Goal: Check status: Check status

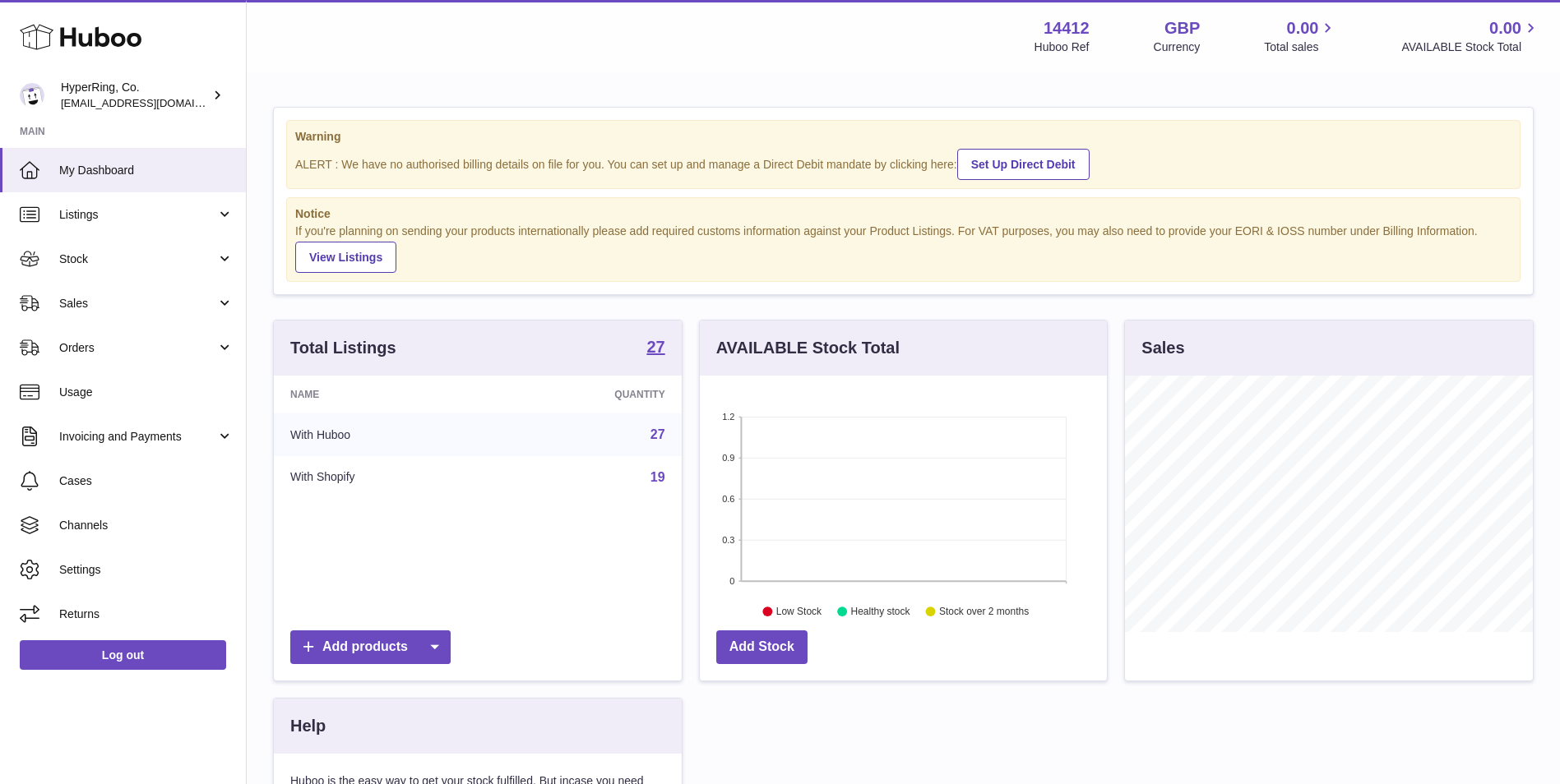
scroll to position [257, 407]
click at [144, 244] on link "Stock" at bounding box center [123, 259] width 245 height 44
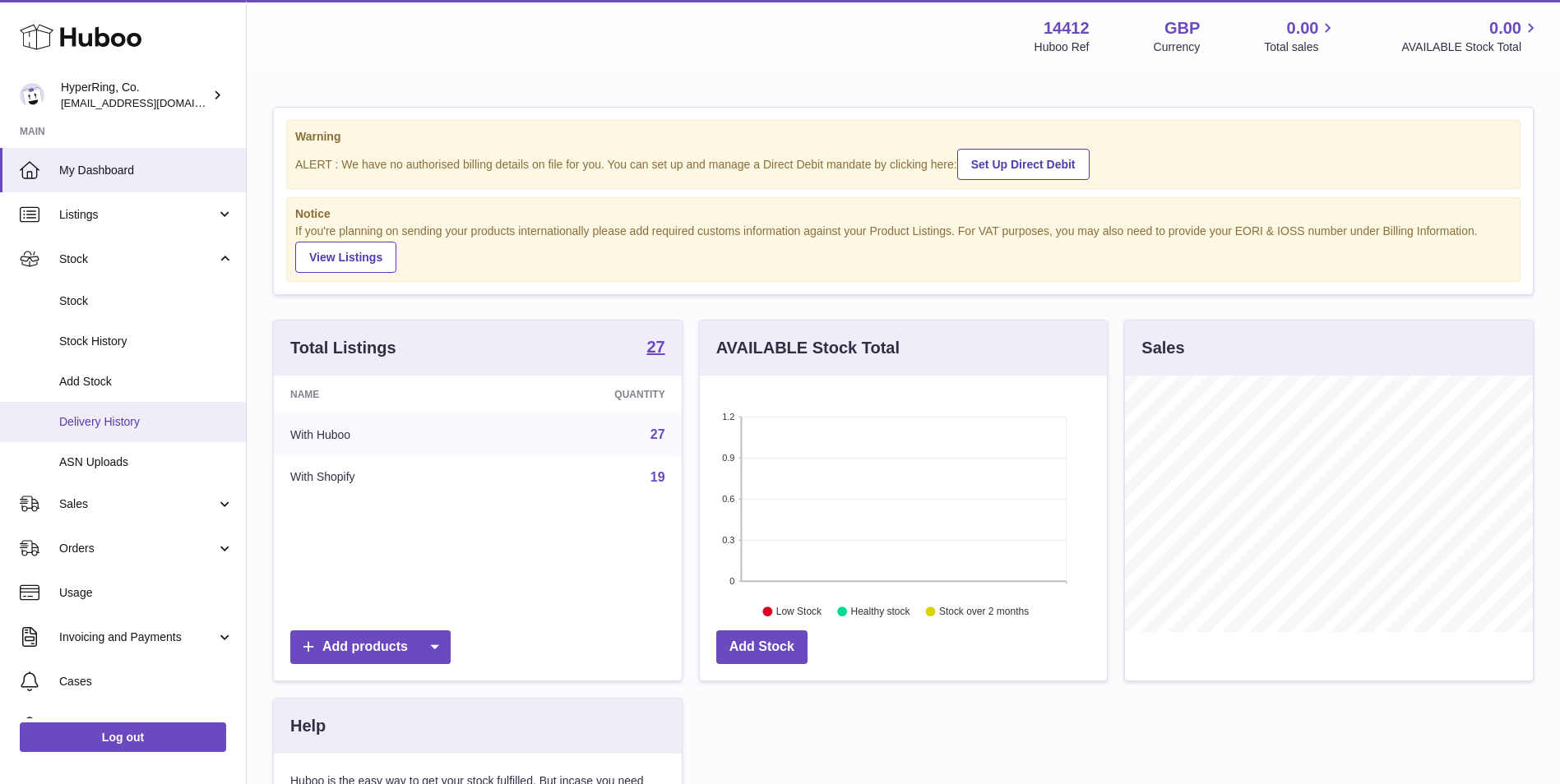
click at [122, 414] on span "Delivery History" at bounding box center [146, 422] width 174 height 16
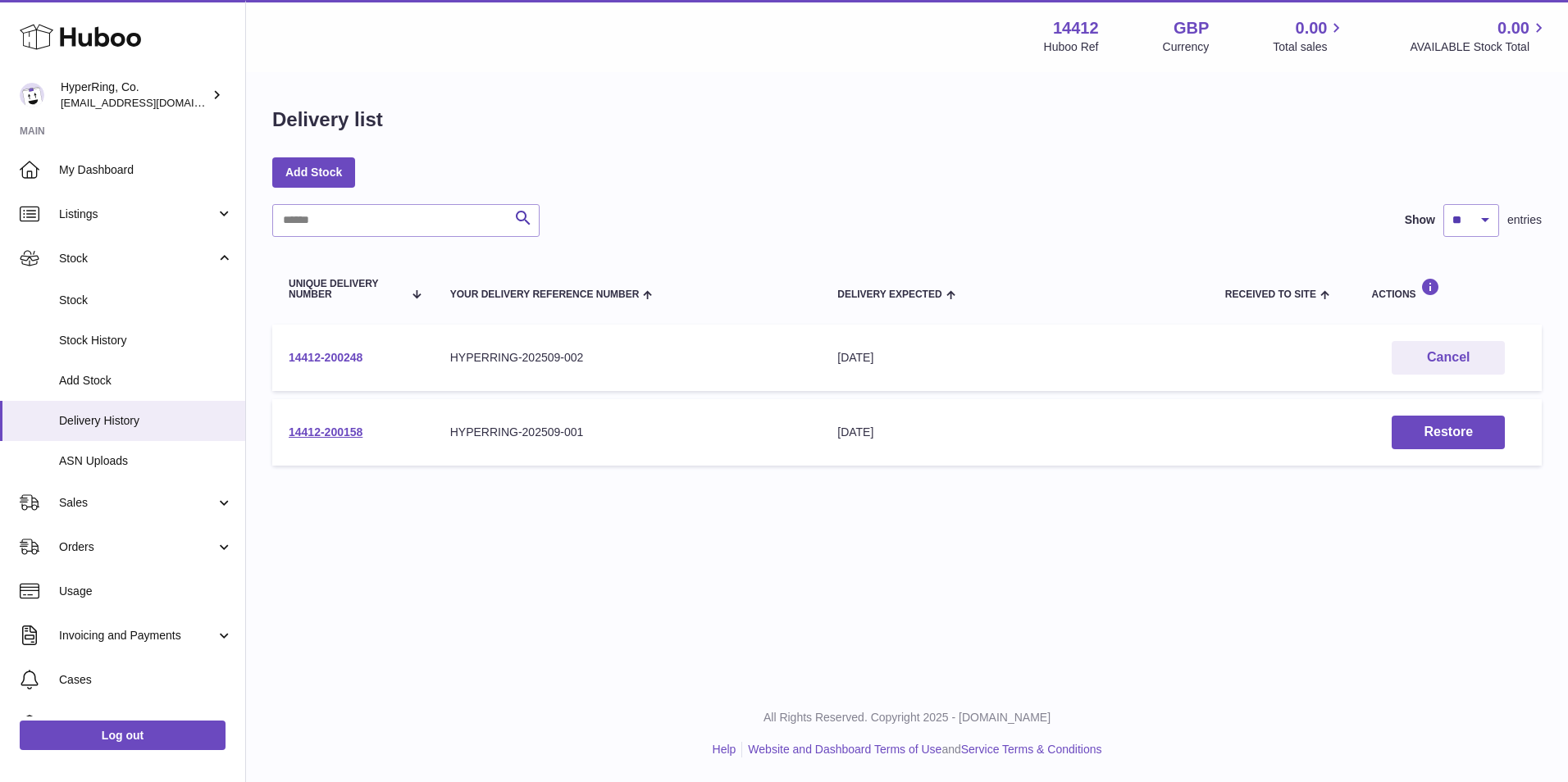
click at [349, 354] on link "14412-200248" at bounding box center [325, 358] width 74 height 13
click at [475, 566] on div "Menu Huboo 14412 Huboo Ref GBP Currency 0.00 Total sales 0.00 AVAILABLE Stock T…" at bounding box center [906, 343] width 1322 height 686
click at [135, 215] on span "Listings" at bounding box center [137, 214] width 157 height 16
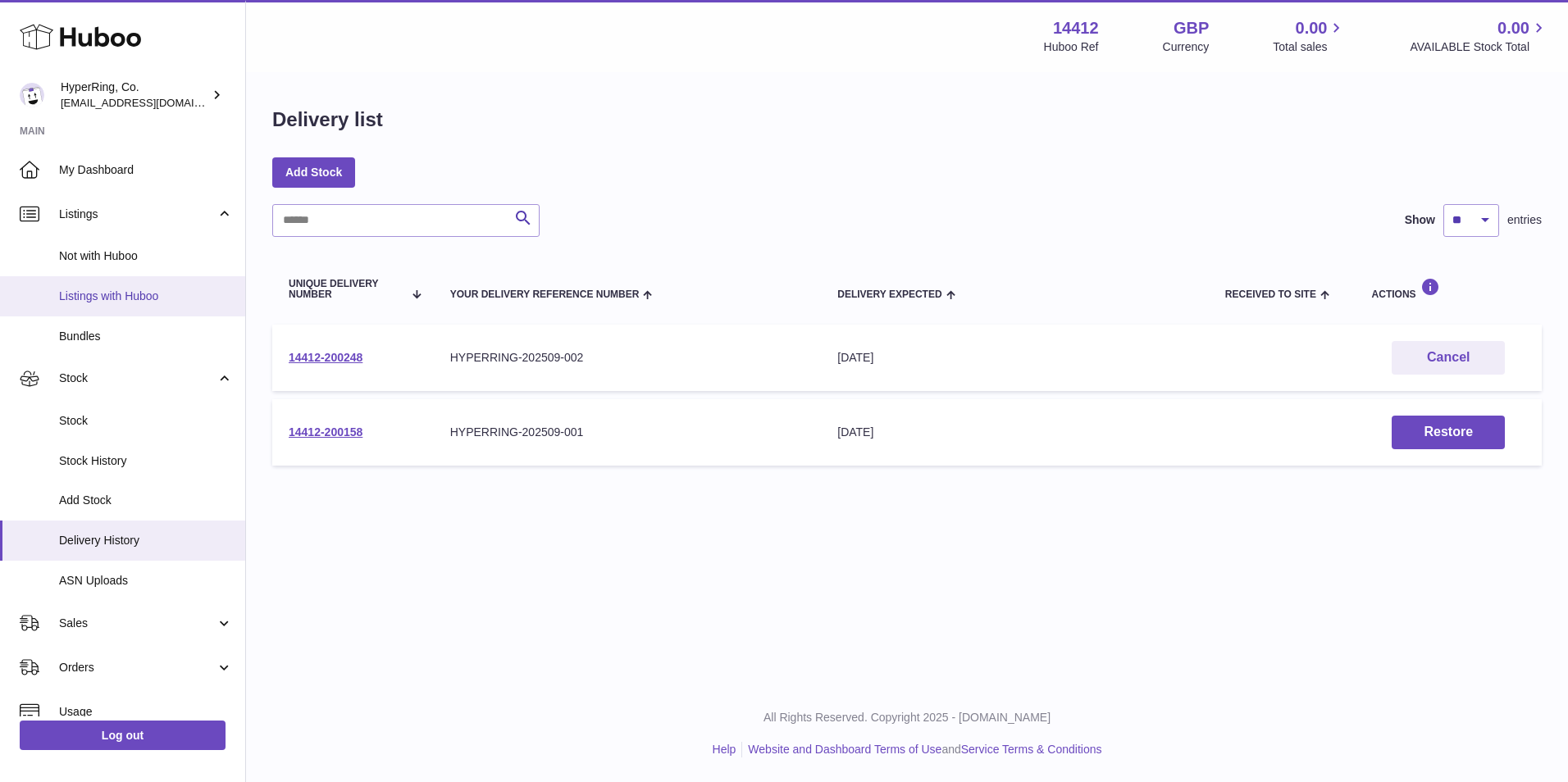
click at [150, 302] on span "Listings with Huboo" at bounding box center [146, 296] width 174 height 16
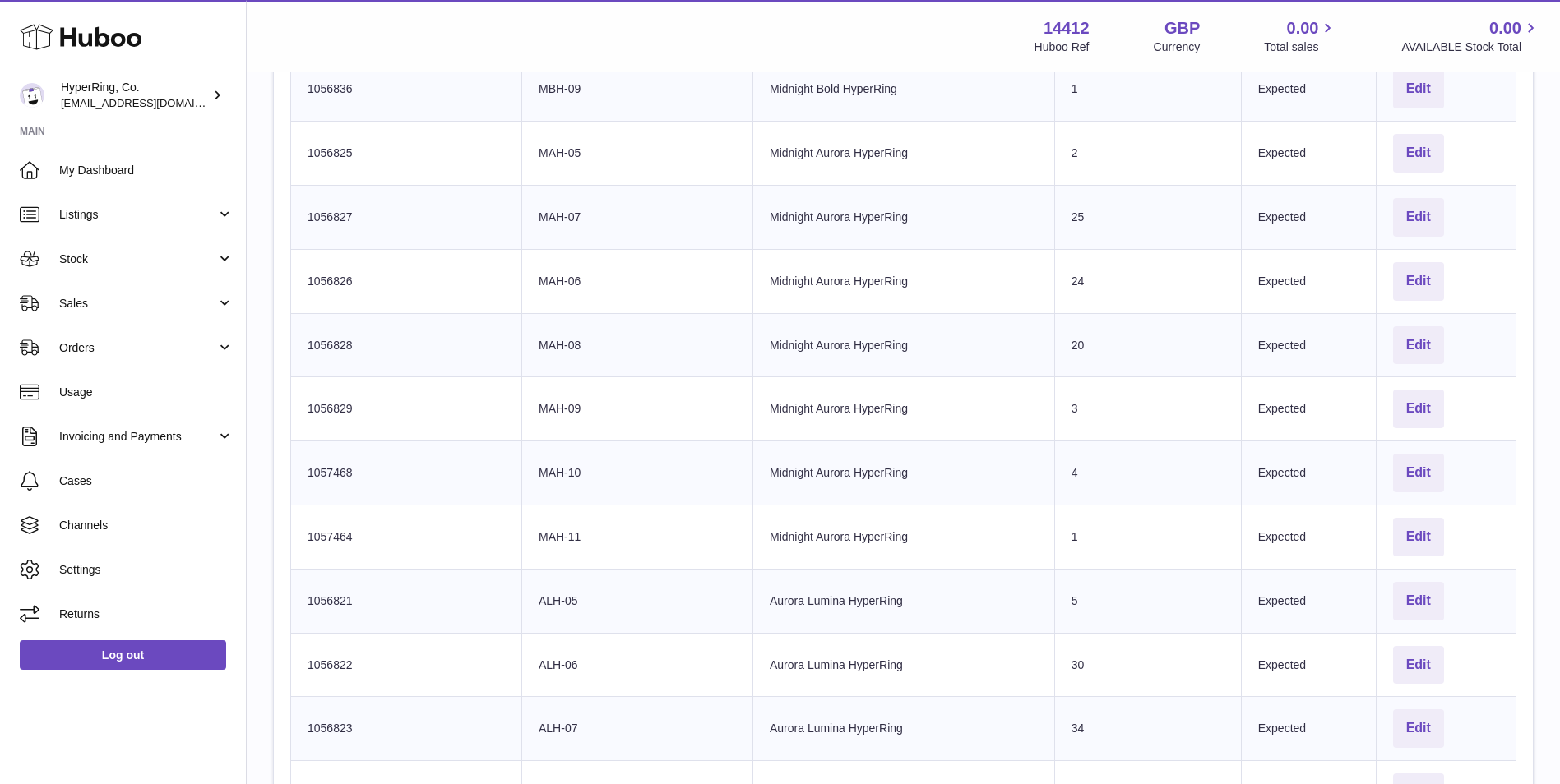
scroll to position [63, 0]
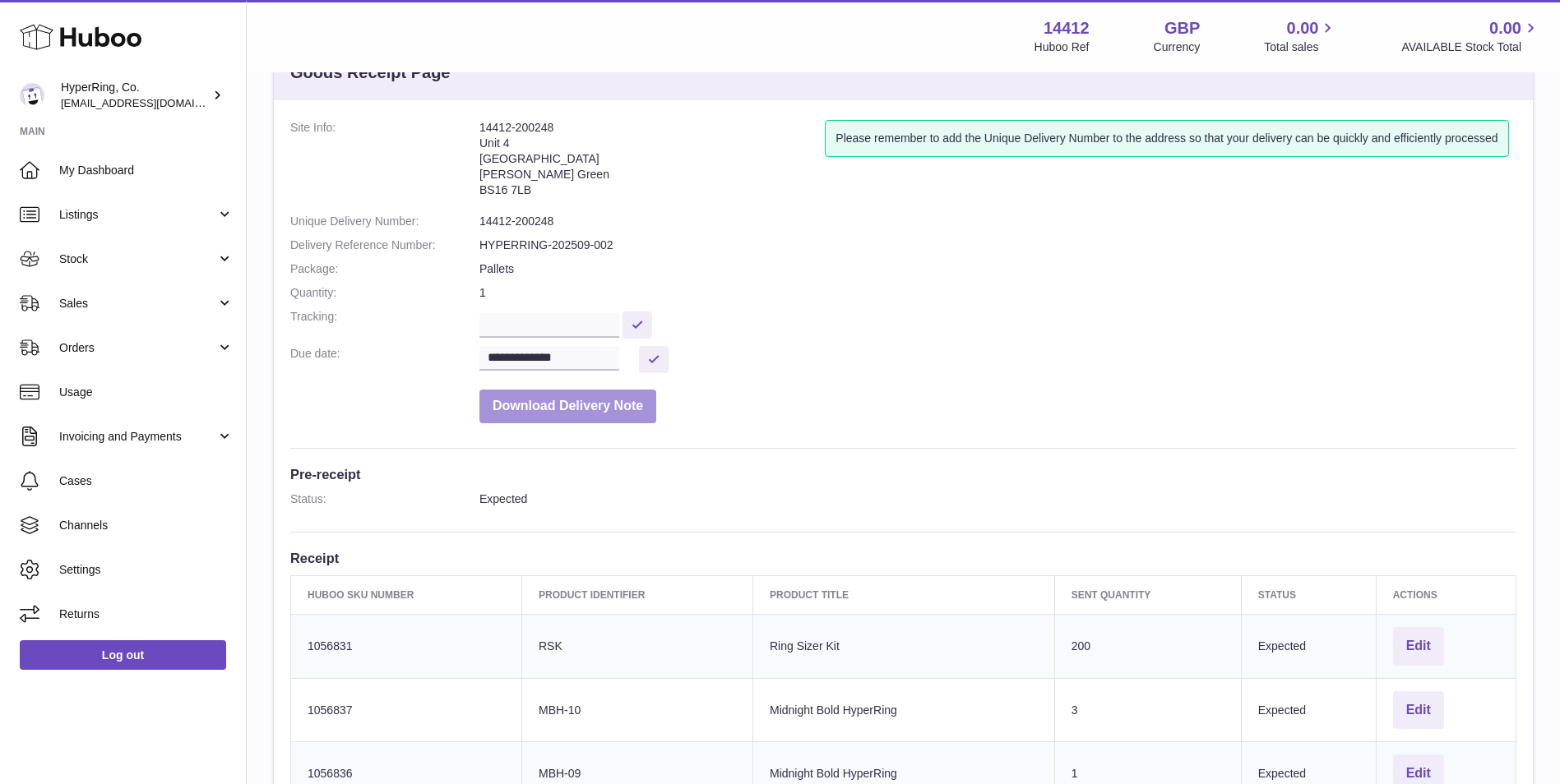
click at [581, 414] on button "Download Delivery Note" at bounding box center [568, 407] width 177 height 34
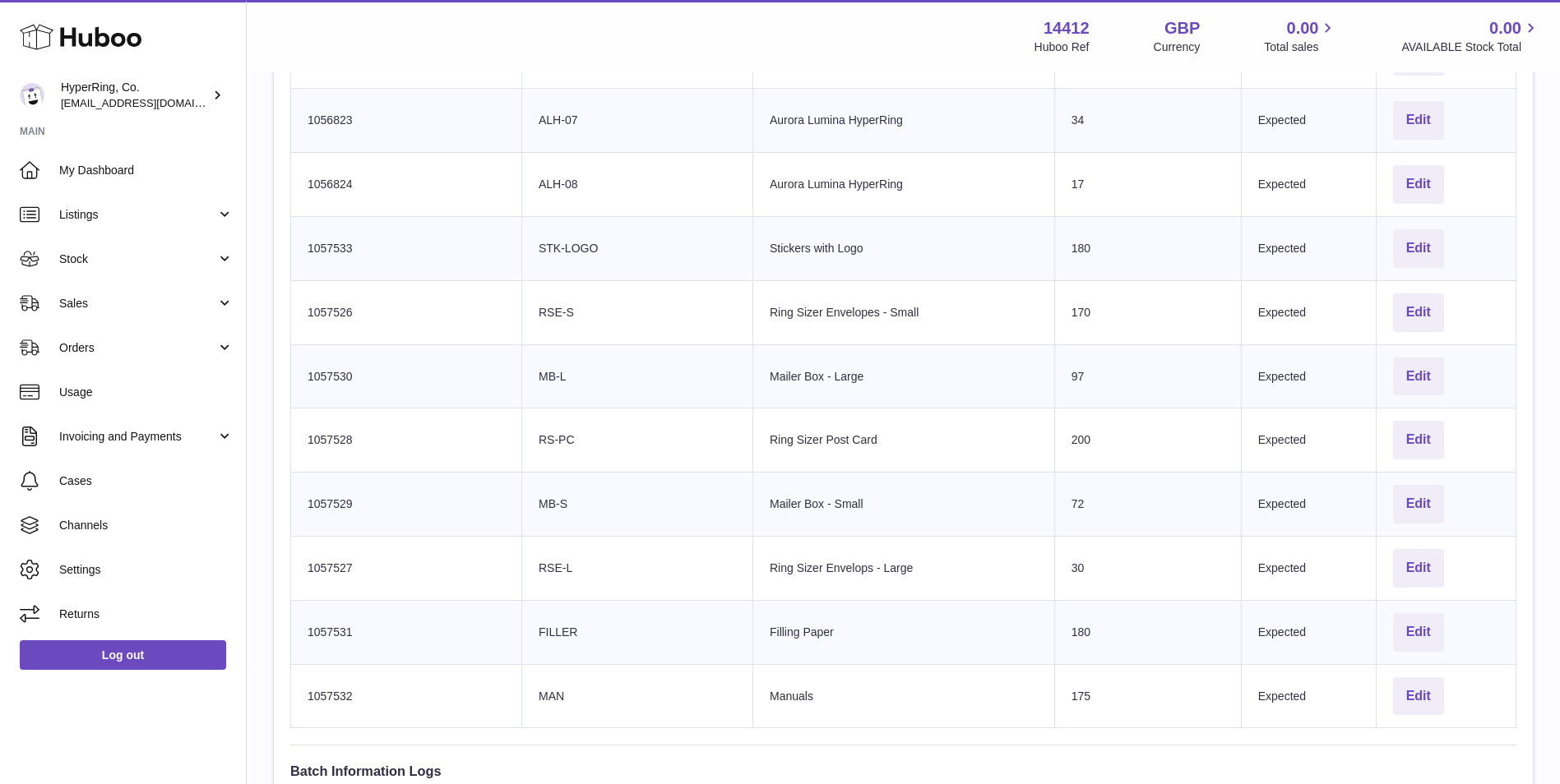
scroll to position [1295, 0]
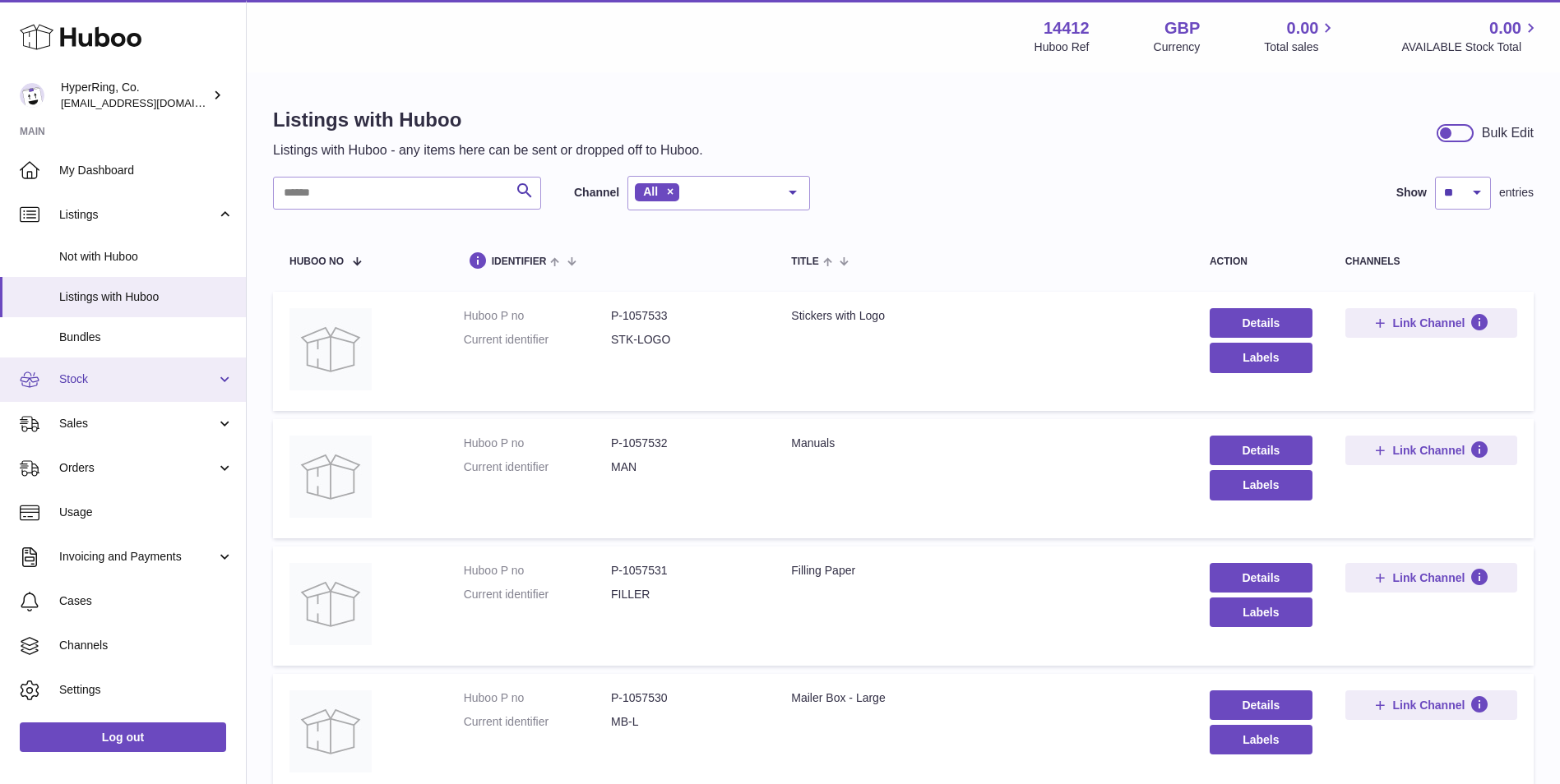
click at [126, 383] on span "Stock" at bounding box center [138, 379] width 157 height 16
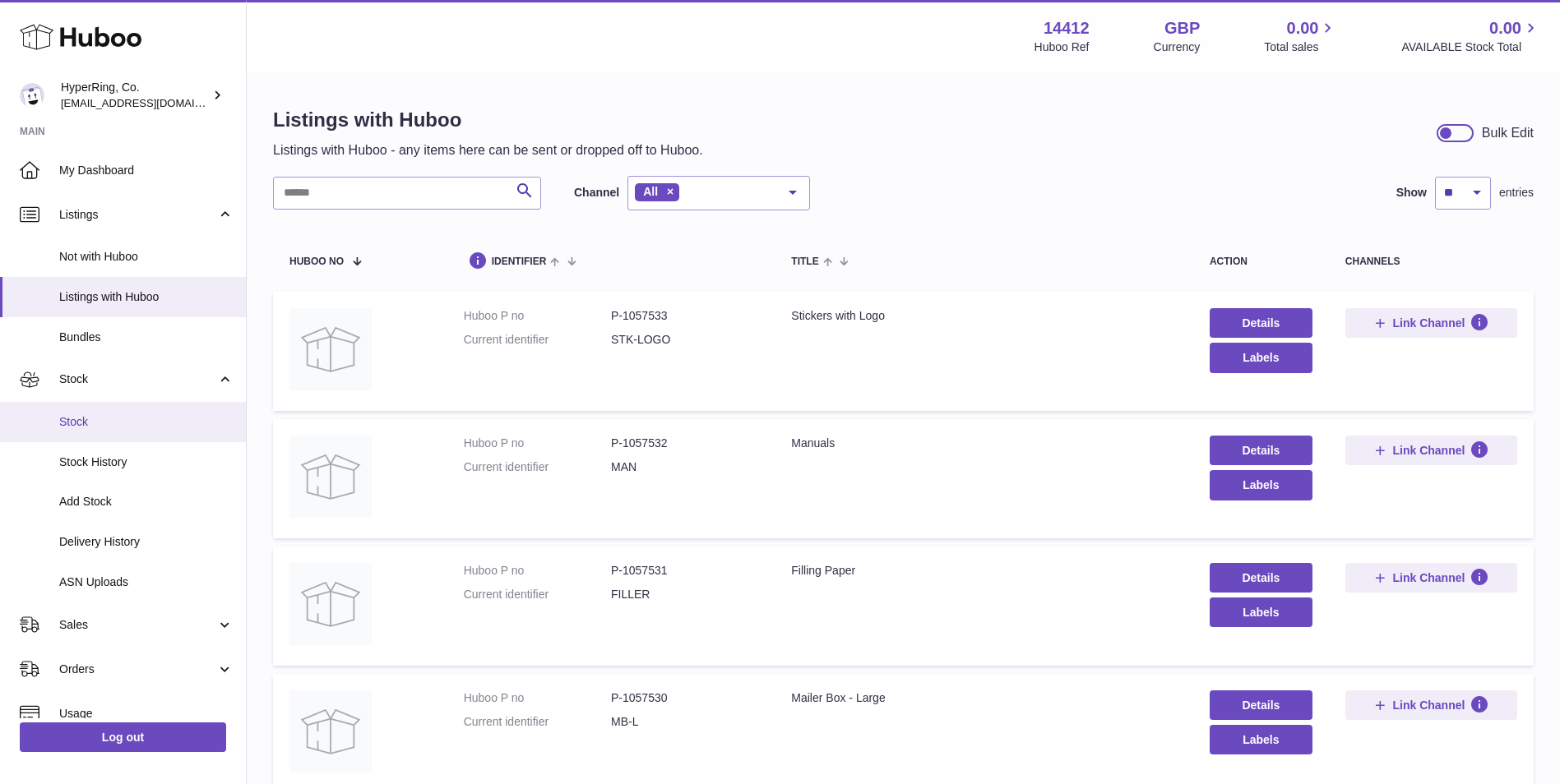
click at [132, 429] on span "Stock" at bounding box center [146, 422] width 174 height 16
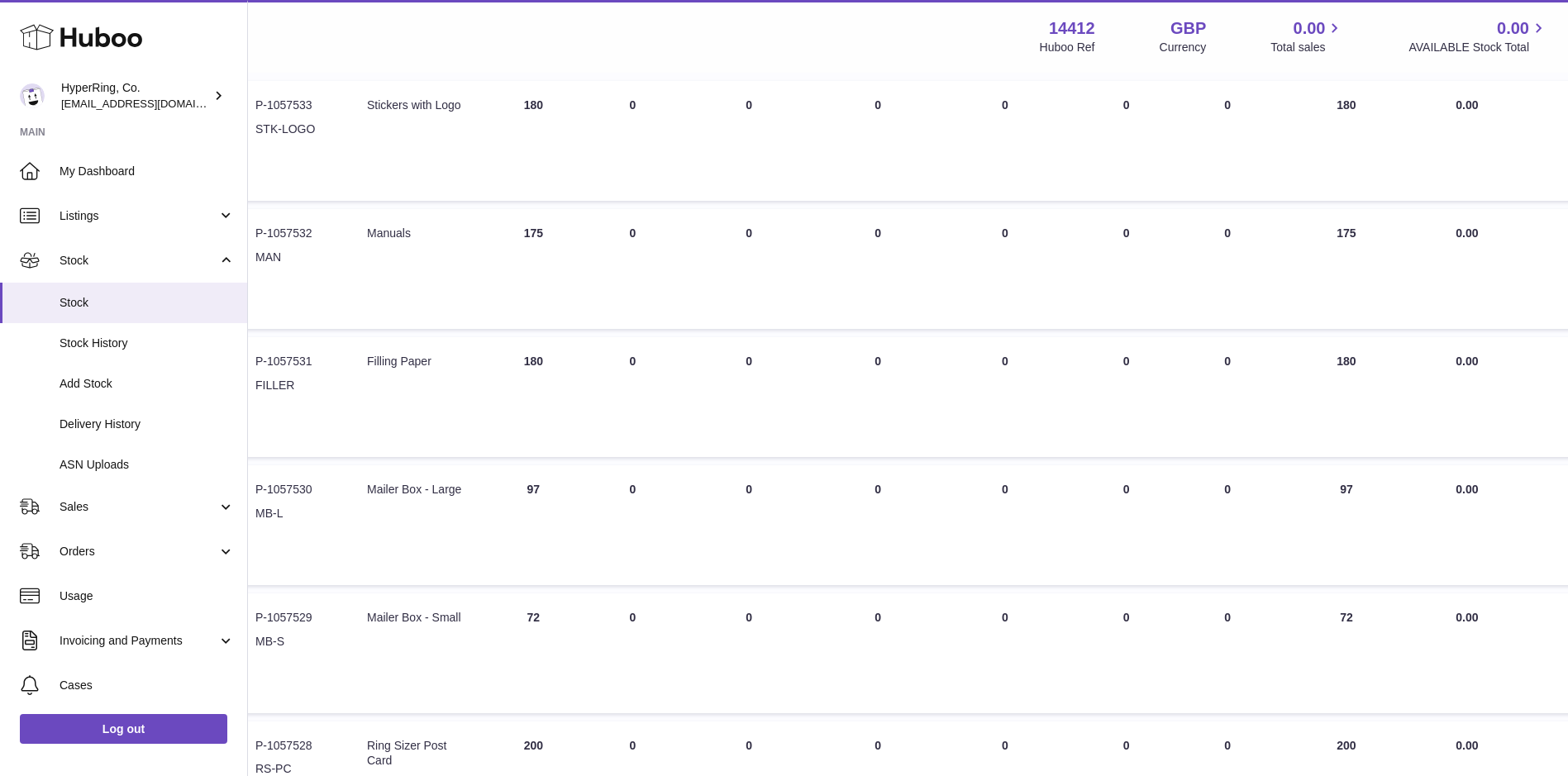
scroll to position [688, 230]
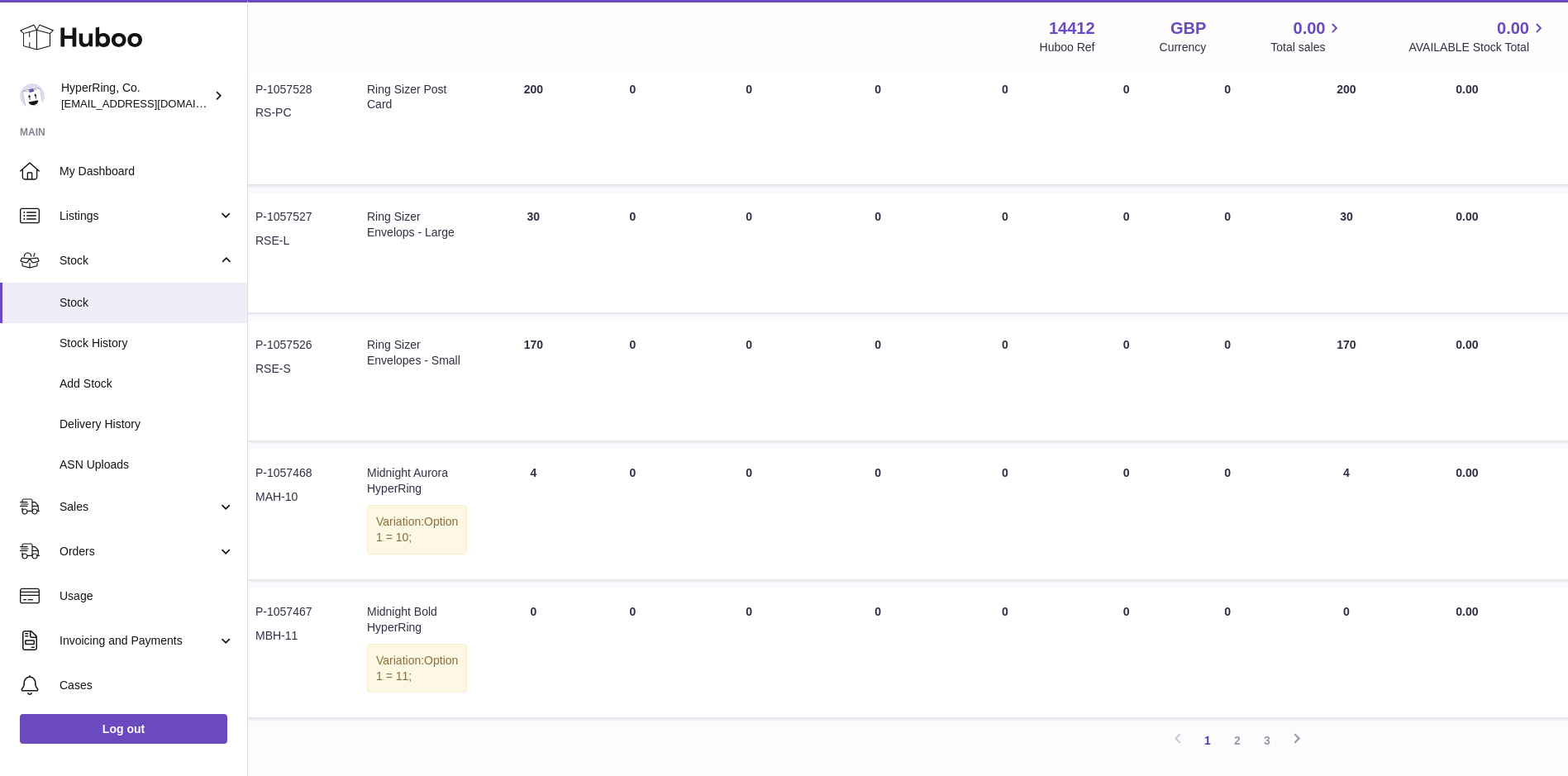
drag, startPoint x: 892, startPoint y: 774, endPoint x: 859, endPoint y: 790, distance: 36.7
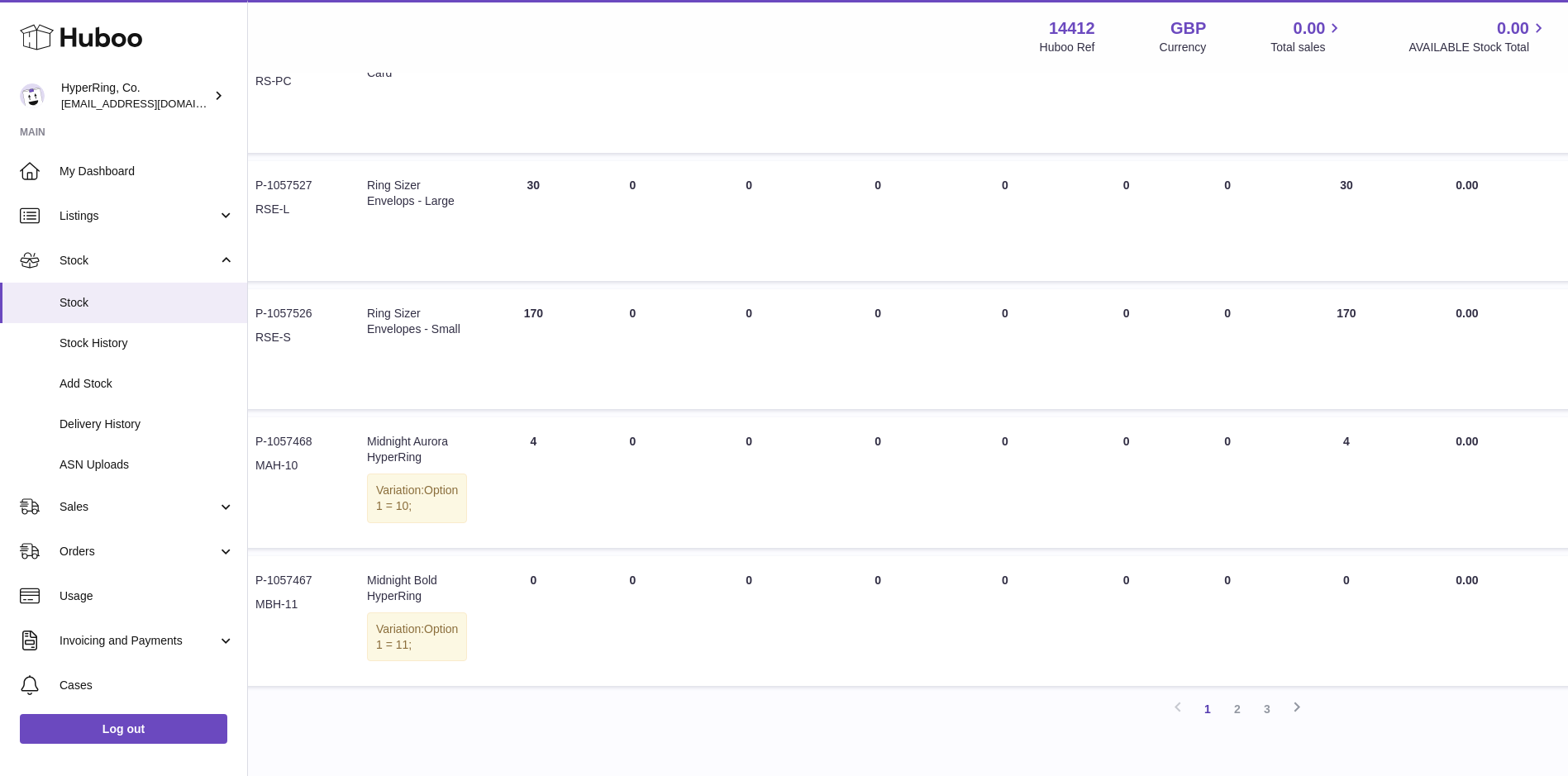
drag, startPoint x: 859, startPoint y: 790, endPoint x: 799, endPoint y: 772, distance: 62.6
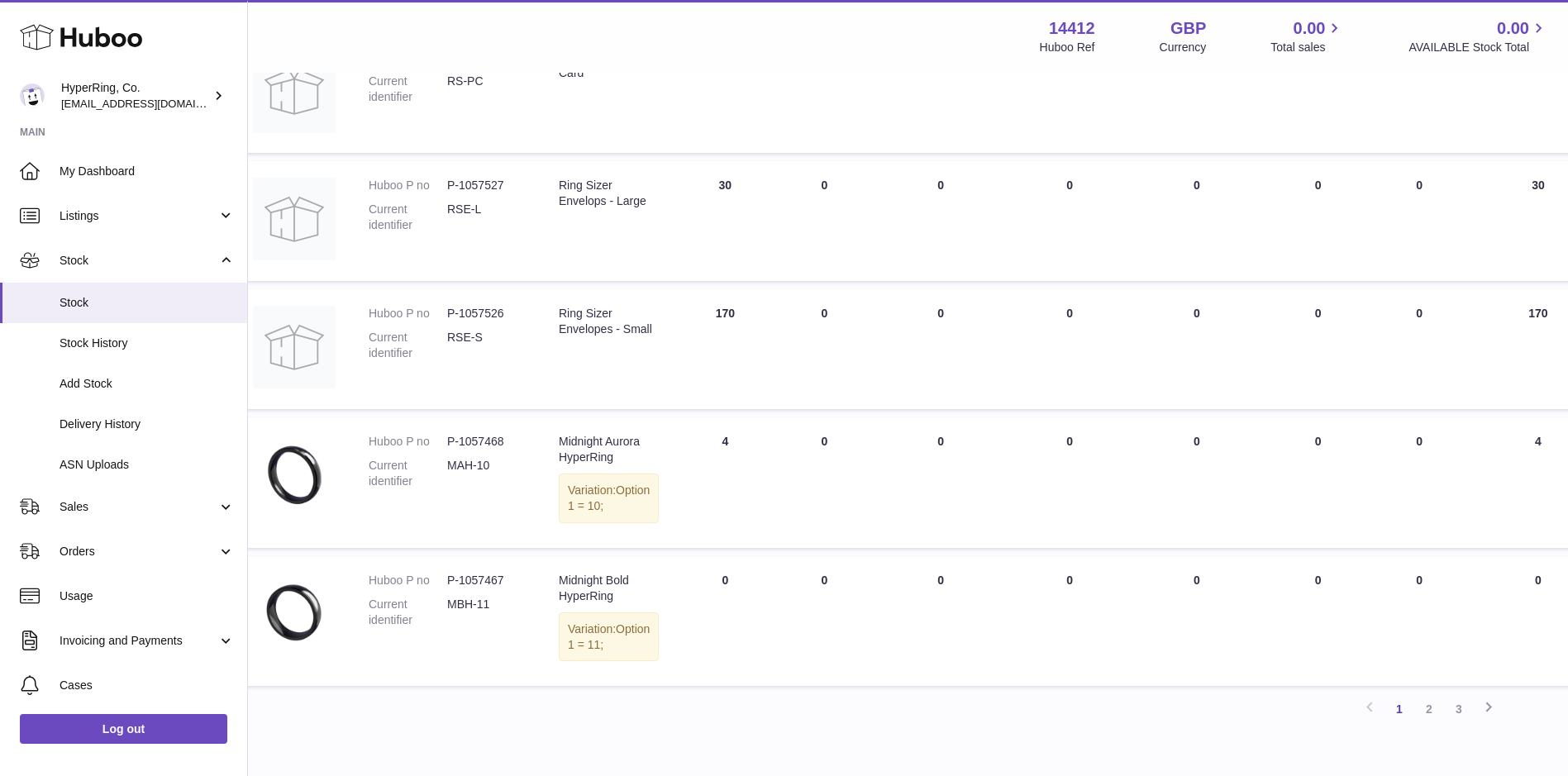
scroll to position [935, 30]
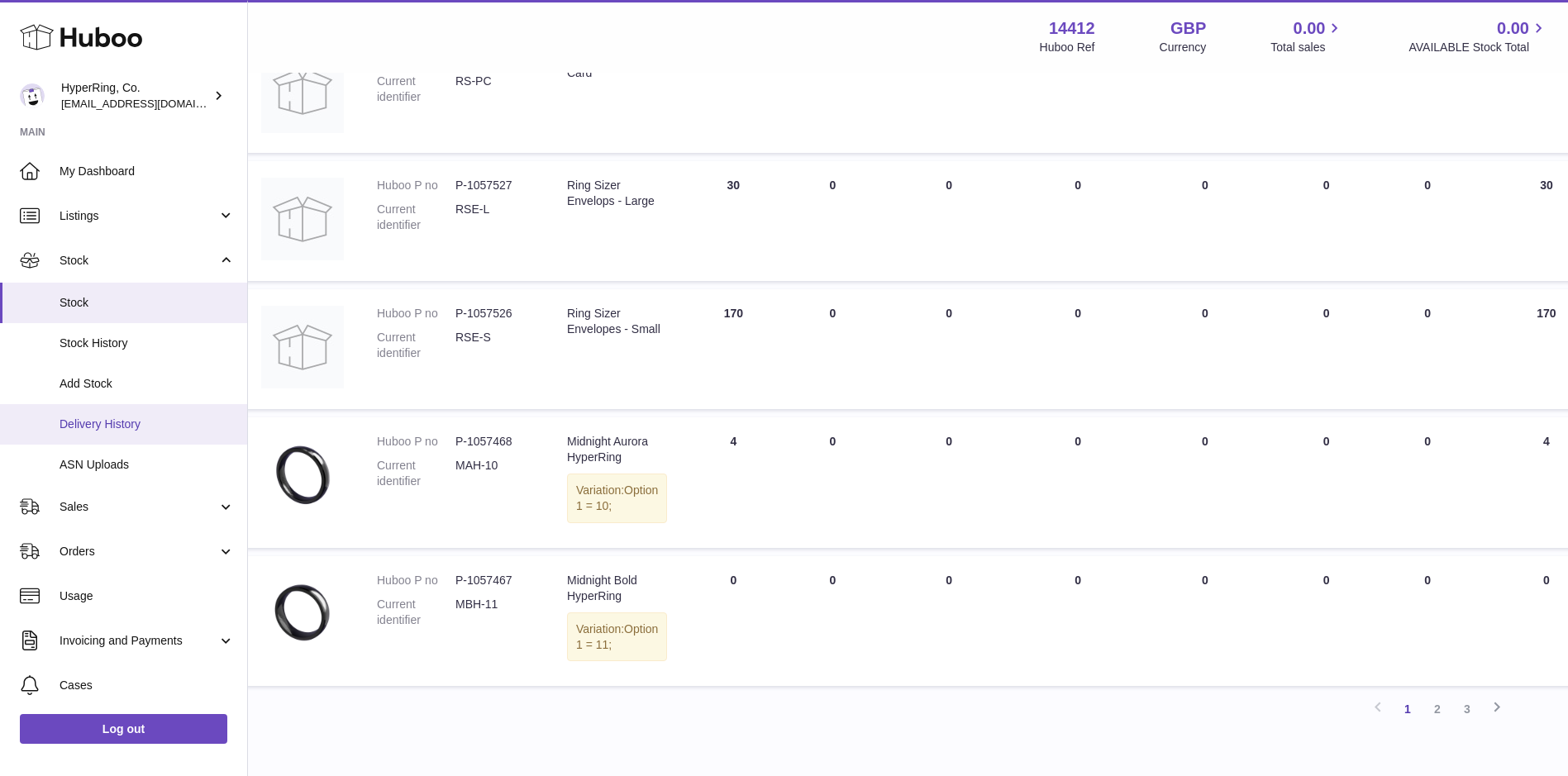
click at [119, 416] on span "Delivery History" at bounding box center [147, 424] width 175 height 16
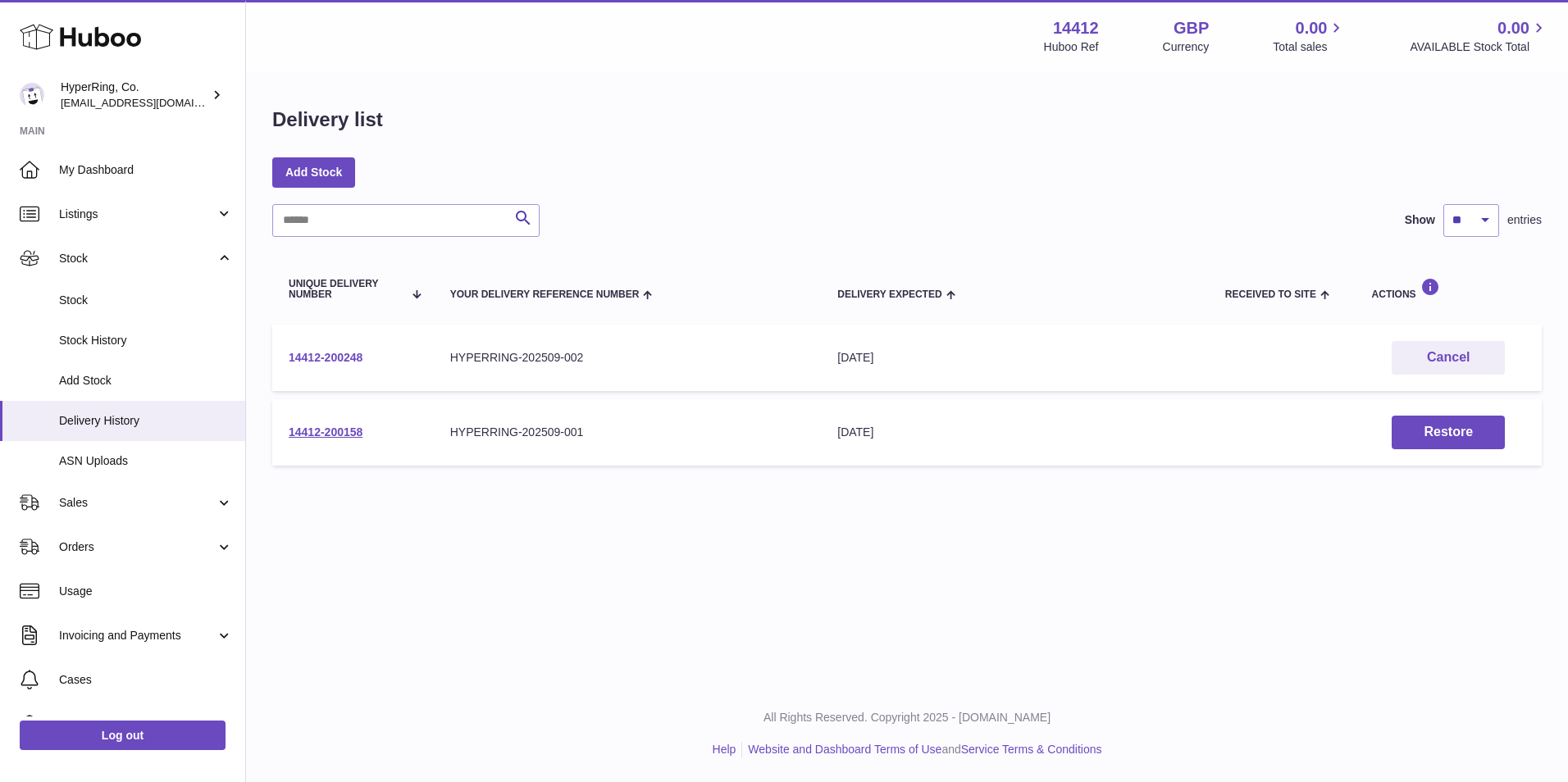
click at [354, 356] on link "14412-200248" at bounding box center [325, 358] width 74 height 13
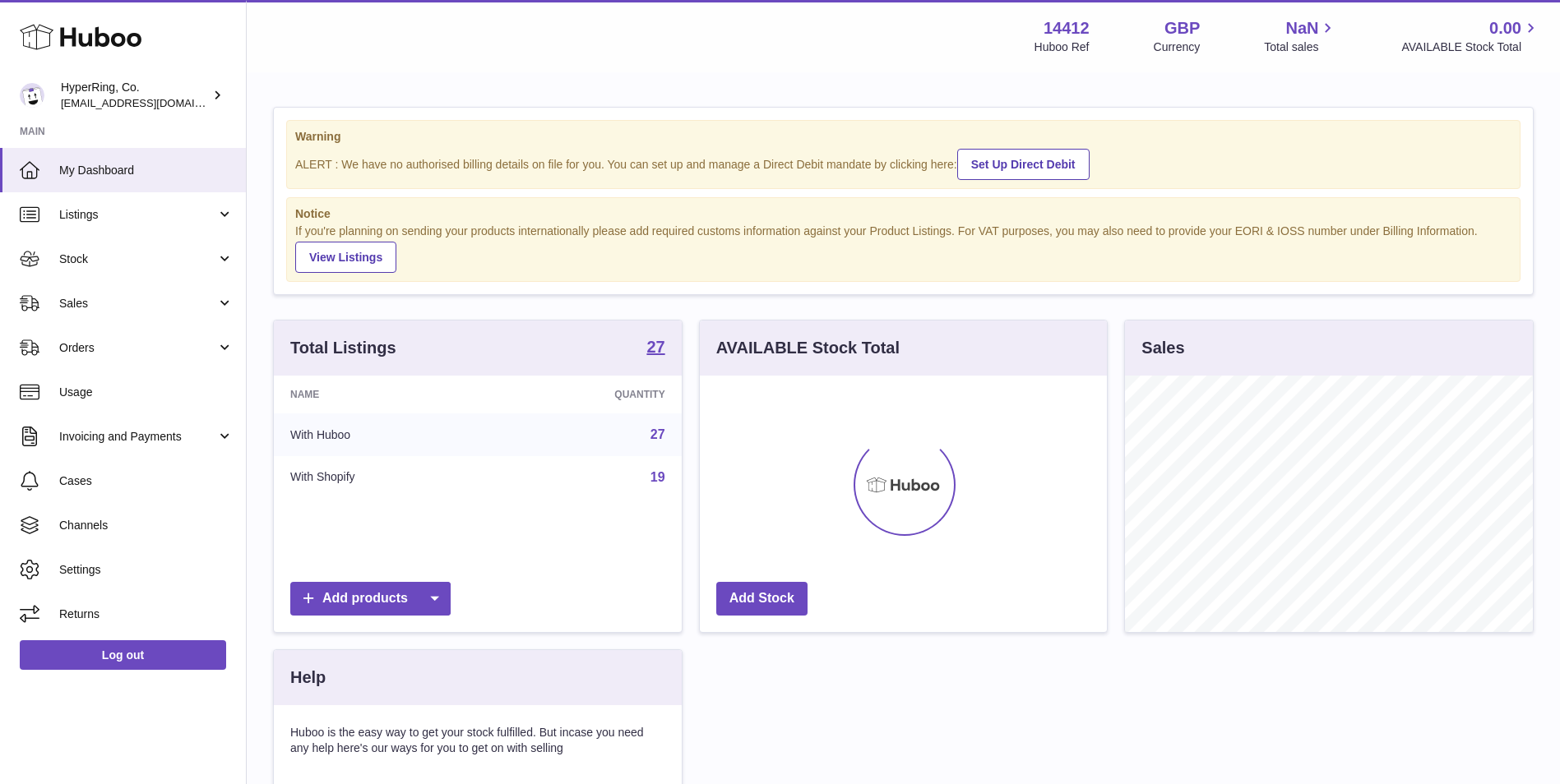
scroll to position [257, 407]
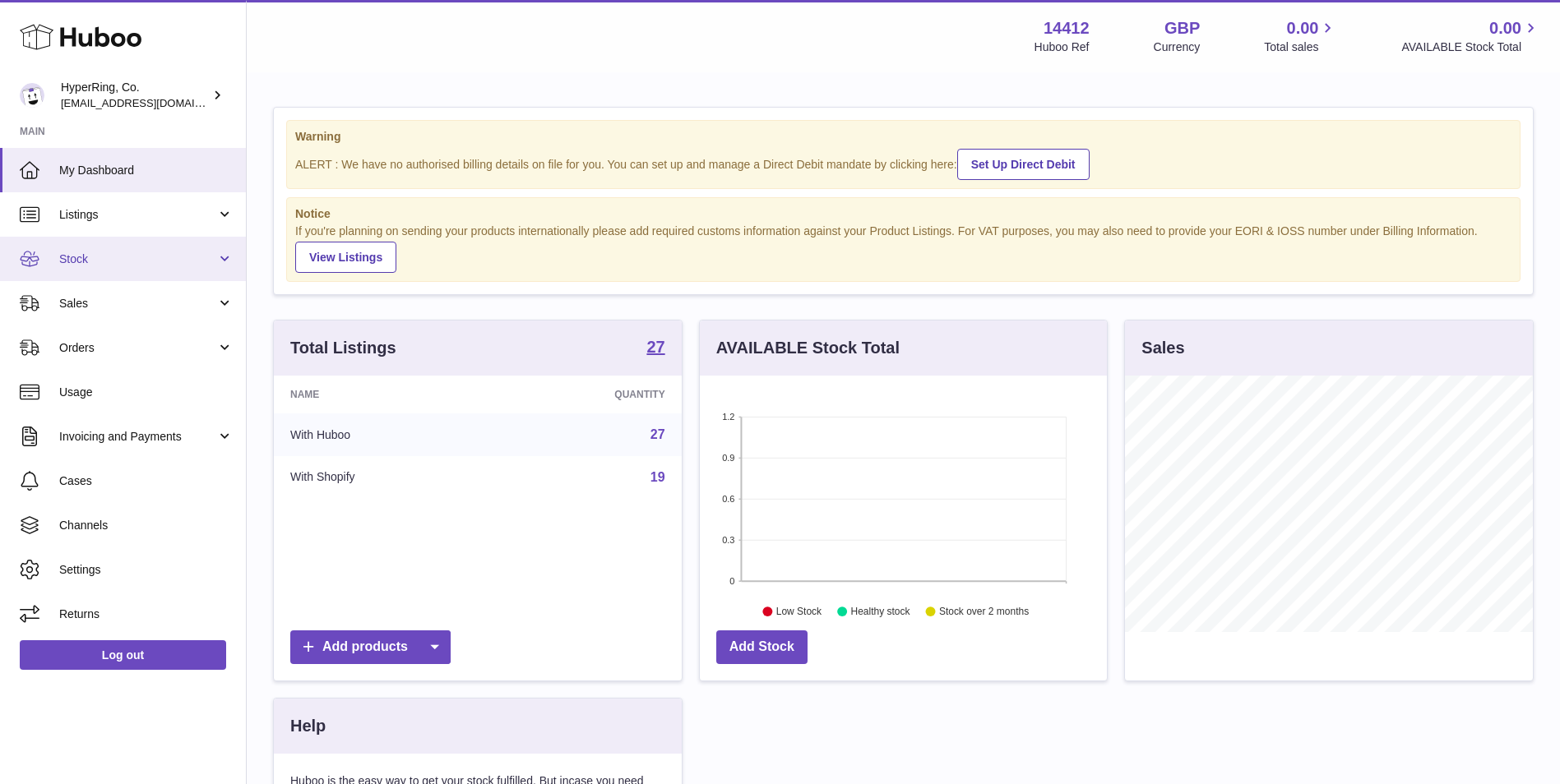
click at [134, 266] on span "Stock" at bounding box center [138, 259] width 157 height 16
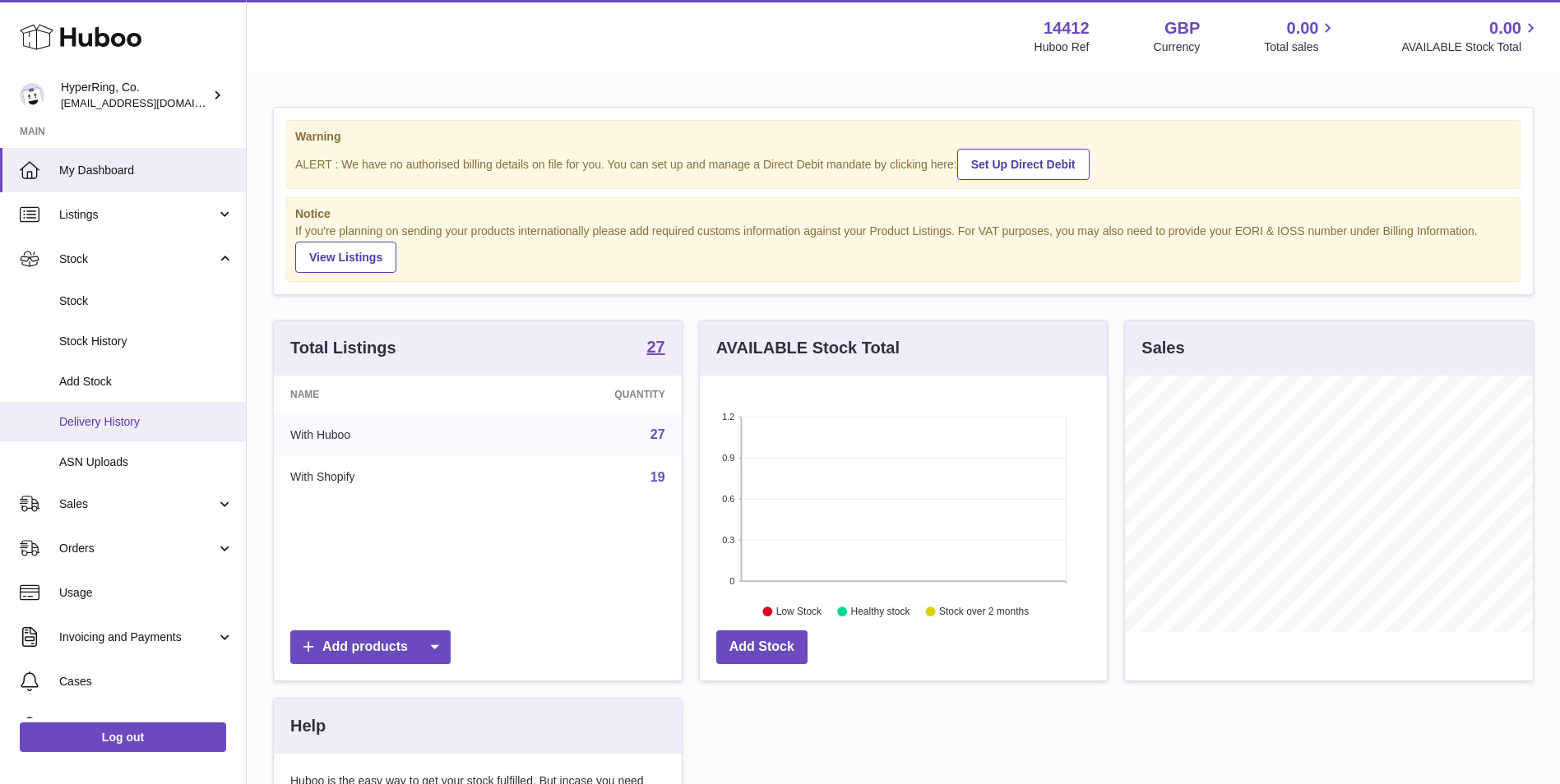
click at [156, 415] on span "Delivery History" at bounding box center [146, 422] width 174 height 16
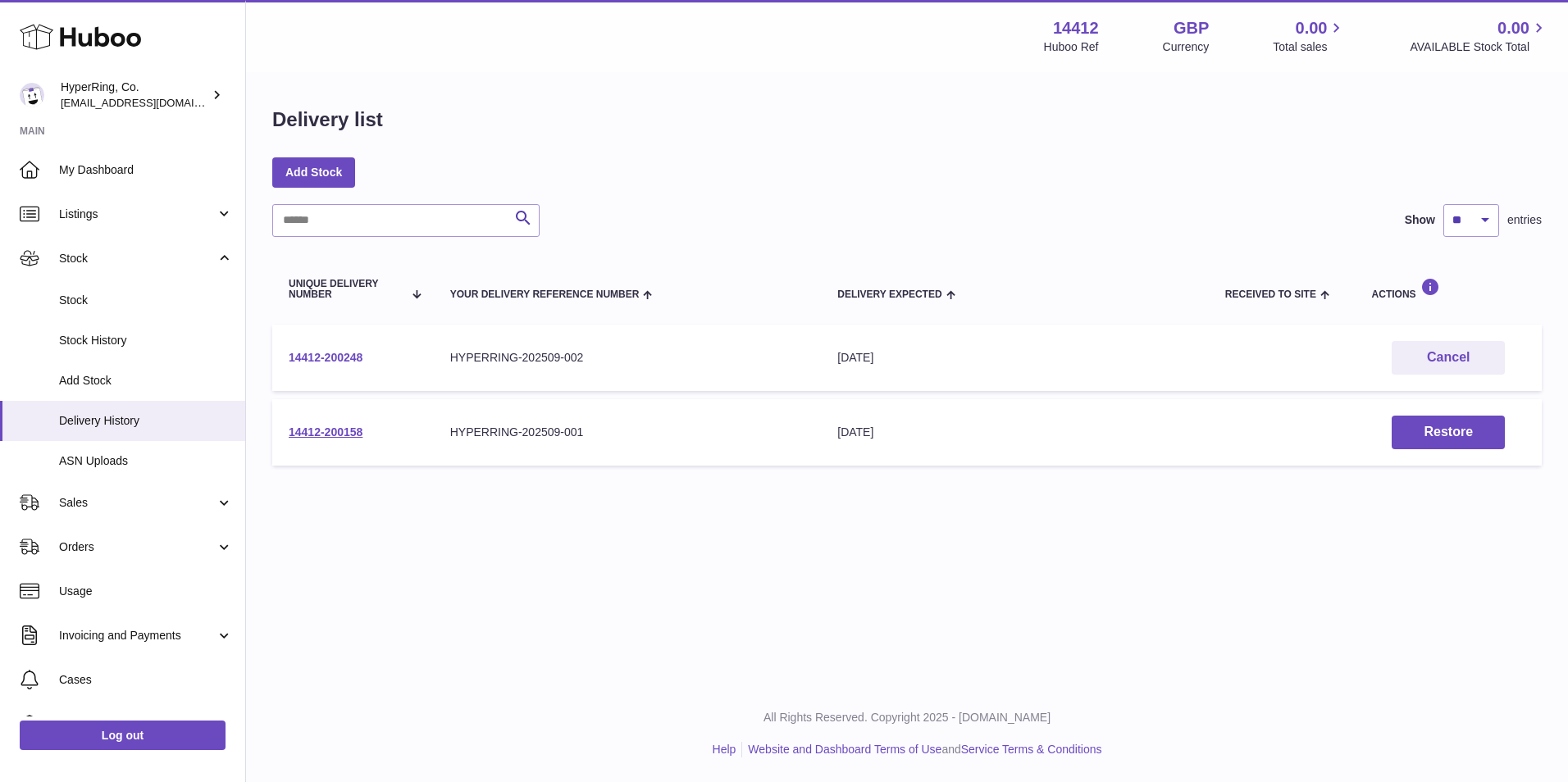
click at [344, 352] on link "14412-200248" at bounding box center [325, 358] width 74 height 13
click at [340, 351] on link "14412-200248" at bounding box center [325, 358] width 74 height 13
click at [136, 300] on span "Stock" at bounding box center [146, 300] width 174 height 16
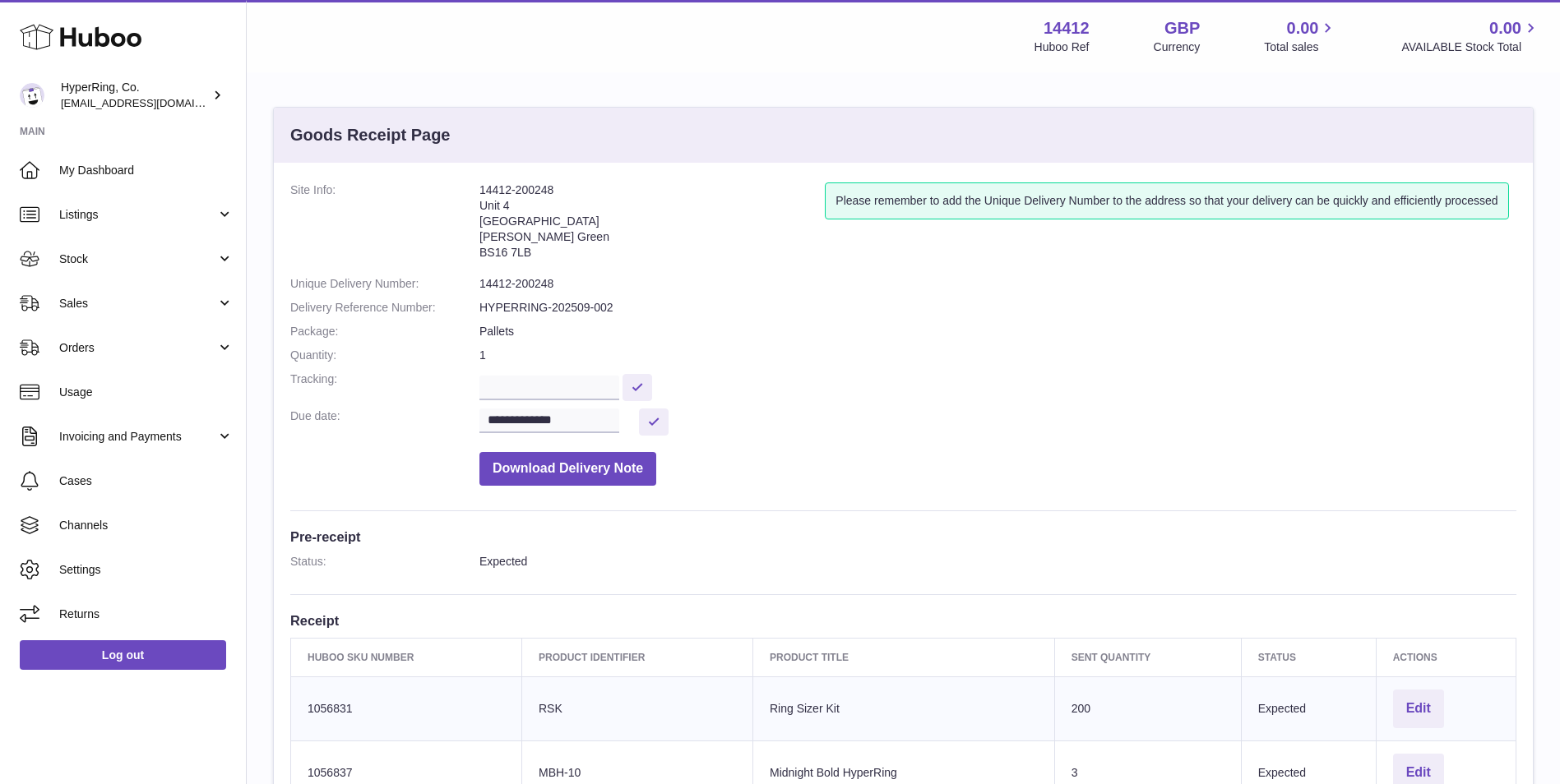
drag, startPoint x: 543, startPoint y: 259, endPoint x: 470, endPoint y: 195, distance: 97.1
click at [470, 195] on dl "**********" at bounding box center [903, 338] width 1226 height 312
click at [514, 253] on address "14412-200248 Unit 4 Vertex Park South Emerson's Green BS16 7LB" at bounding box center [652, 225] width 346 height 85
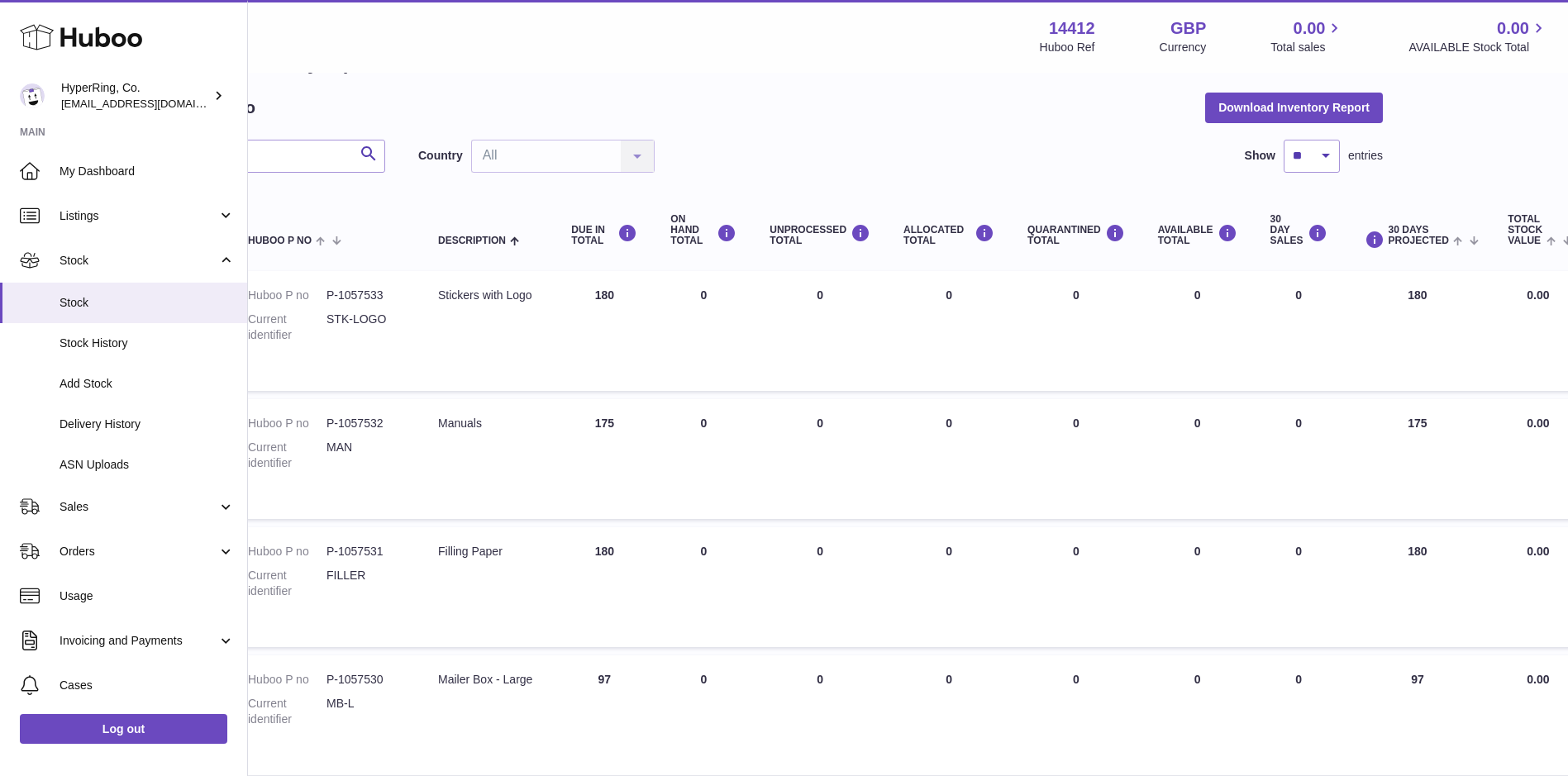
scroll to position [0, 158]
